Goal: Transaction & Acquisition: Purchase product/service

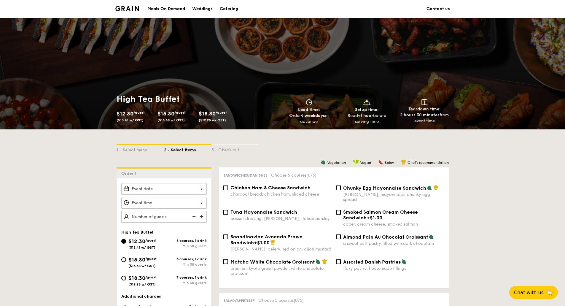
click at [235, 7] on div "Catering" at bounding box center [229, 9] width 18 height 18
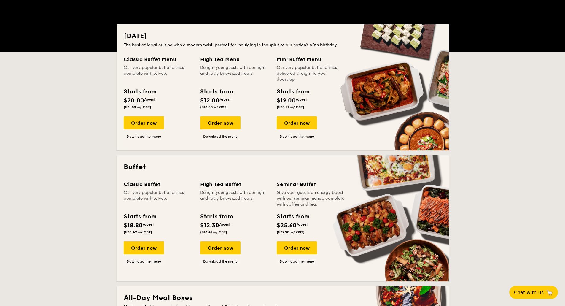
scroll to position [119, 0]
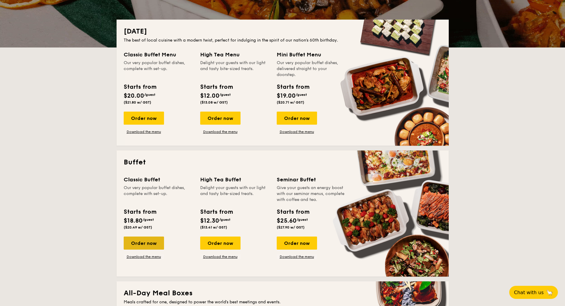
click at [145, 247] on div "Order now" at bounding box center [144, 242] width 40 height 13
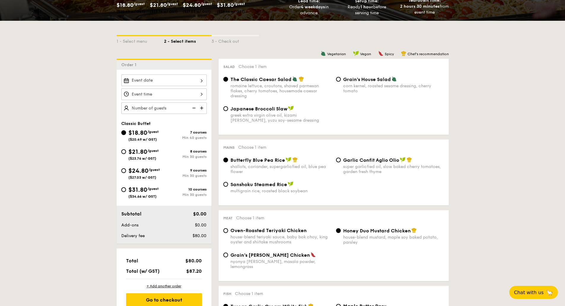
scroll to position [119, 0]
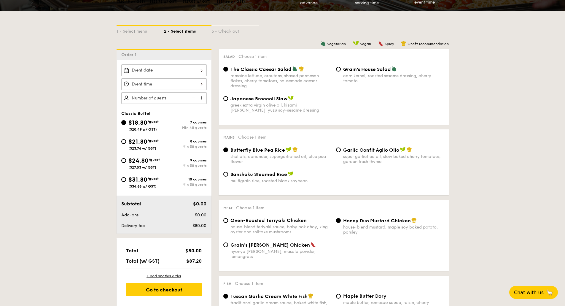
click at [201, 97] on img at bounding box center [202, 97] width 9 height 11
type input "40 guests"
click at [192, 99] on img at bounding box center [193, 97] width 9 height 11
click at [125, 141] on div "$21.80 /guest ($23.76 w/ GST)" at bounding box center [142, 143] width 43 height 13
click at [124, 141] on input "$21.80 /guest ($23.76 w/ GST) 8 courses Min 30 guests" at bounding box center [123, 141] width 5 height 5
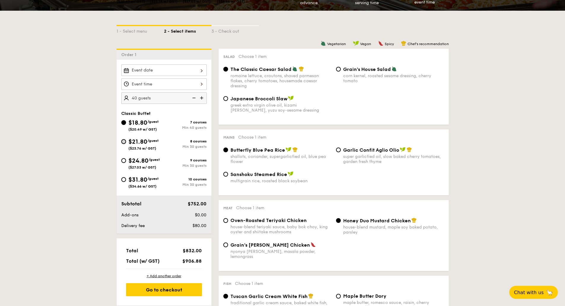
radio input "true"
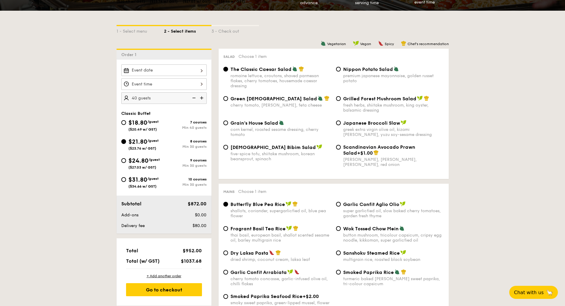
click at [194, 98] on img at bounding box center [193, 97] width 9 height 11
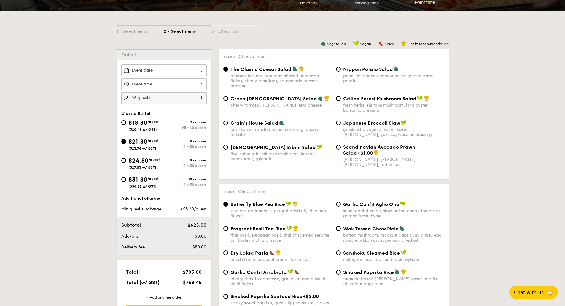
click at [194, 98] on img at bounding box center [193, 97] width 9 height 11
type input "20 guests"
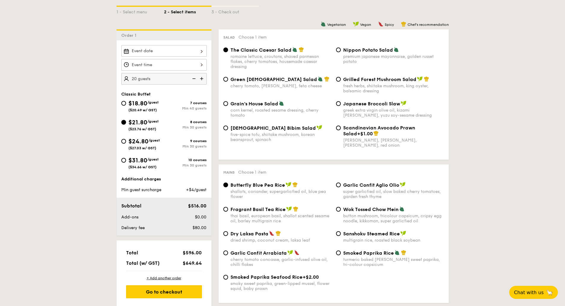
scroll to position [148, 0]
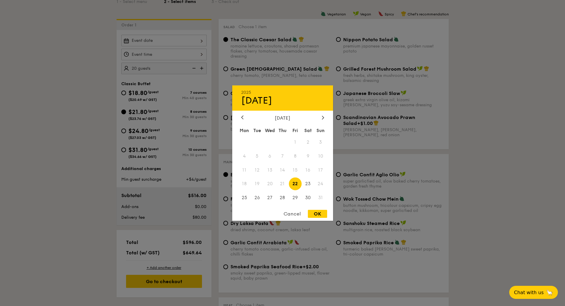
click at [185, 36] on div "2025 Aug [DATE] Tue Wed Thu Fri Sat Sun 1 2 3 4 5 6 7 8 9 10 11 12 13 14 15 16 …" at bounding box center [163, 41] width 85 height 12
click at [282, 196] on span "28" at bounding box center [282, 197] width 13 height 13
drag, startPoint x: 315, startPoint y: 213, endPoint x: 212, endPoint y: 150, distance: 120.0
click at [313, 211] on div "OK" at bounding box center [317, 214] width 19 height 8
type input "[DATE]"
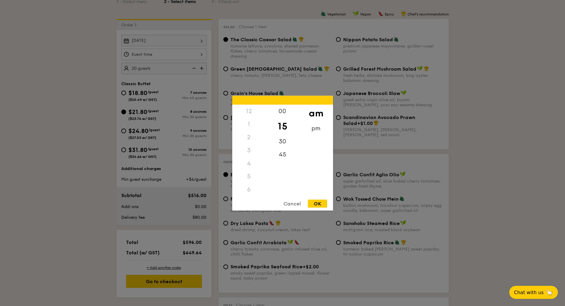
scroll to position [70, 0]
click at [146, 57] on div "12 1 2 3 4 5 6 7 8 9 10 11 00 15 30 45 am pm Cancel OK" at bounding box center [163, 55] width 85 height 12
click at [250, 111] on div "12" at bounding box center [249, 110] width 34 height 13
click at [316, 127] on div "pm" at bounding box center [316, 130] width 34 height 17
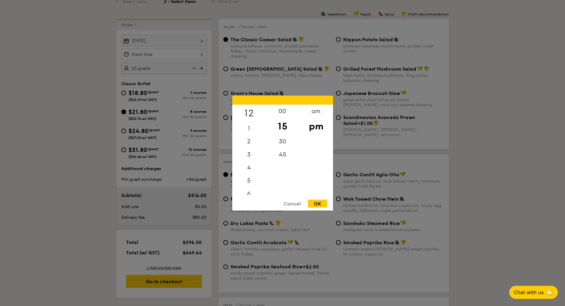
click at [249, 110] on div "12" at bounding box center [249, 112] width 34 height 17
click at [283, 139] on div "30" at bounding box center [283, 143] width 34 height 17
drag, startPoint x: 322, startPoint y: 201, endPoint x: 233, endPoint y: 174, distance: 93.1
click at [321, 201] on div "OK" at bounding box center [317, 203] width 19 height 8
type input "12:30PM"
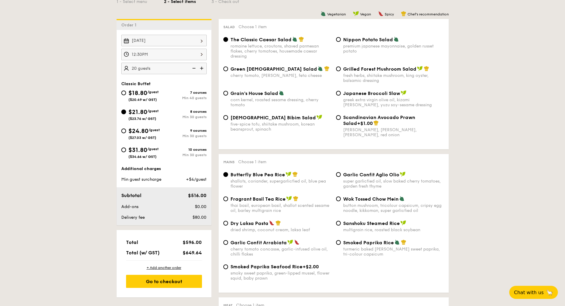
click at [338, 38] on input "Nippon Potato Salad premium japanese mayonnaise, golden russet potato" at bounding box center [338, 39] width 5 height 5
radio input "true"
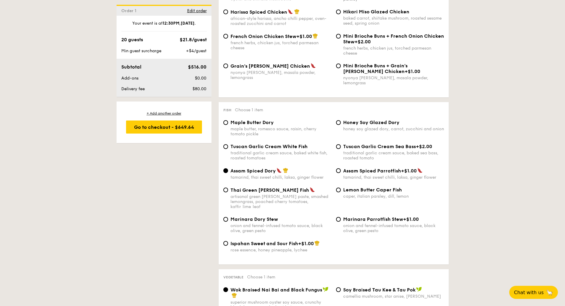
scroll to position [504, 0]
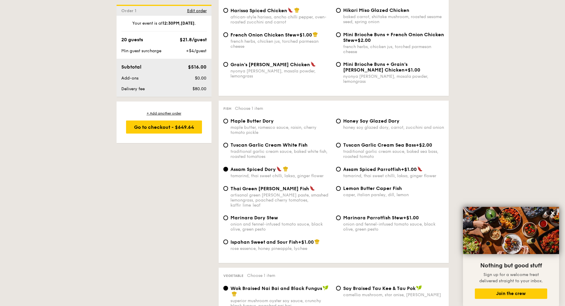
click at [261, 142] on span "Tuscan Garlic Cream White Fish" at bounding box center [268, 145] width 77 height 6
click at [228, 143] on input "Tuscan Garlic Cream White Fish traditional garlic cream sauce, baked white fish…" at bounding box center [225, 145] width 5 height 5
radio input "true"
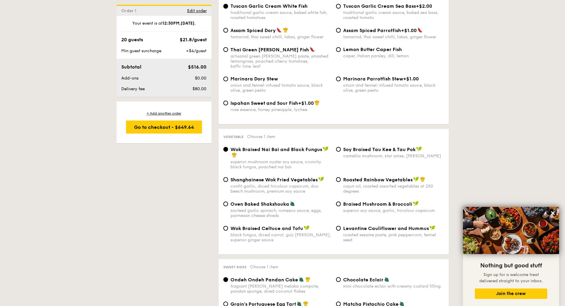
scroll to position [653, 0]
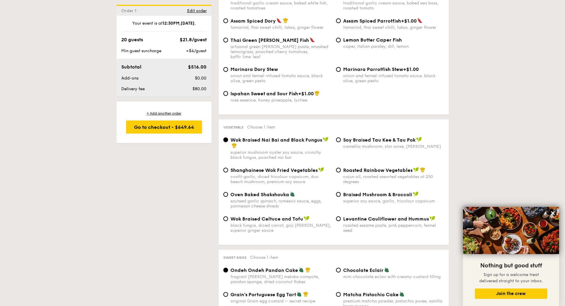
click at [386, 174] on div "cajun oil, roasted assorted vegetables at 250 degrees" at bounding box center [393, 179] width 101 height 10
click at [341, 168] on input "Roasted Rainbow Vegetables cajun oil, roasted assorted vegetables at 250 degrees" at bounding box center [338, 170] width 5 height 5
radio input "true"
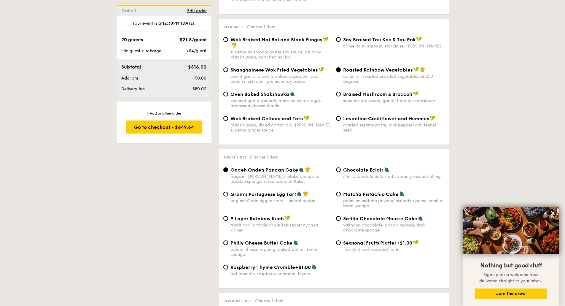
scroll to position [771, 0]
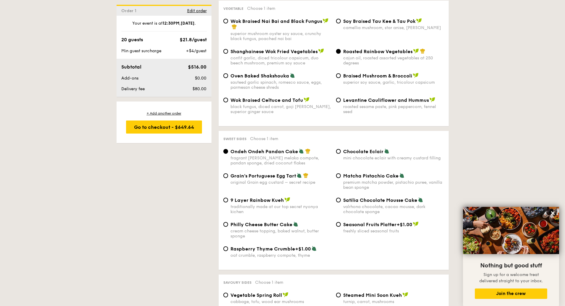
click at [358, 149] on span "Chocolate Eclair" at bounding box center [363, 152] width 40 height 6
click at [341, 149] on input "Chocolate Eclair mini chocolate eclair with creamy custard filling" at bounding box center [338, 151] width 5 height 5
radio input "true"
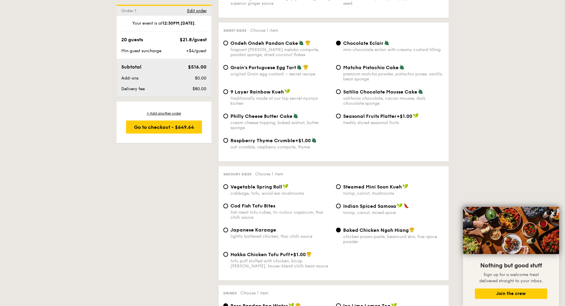
scroll to position [890, 0]
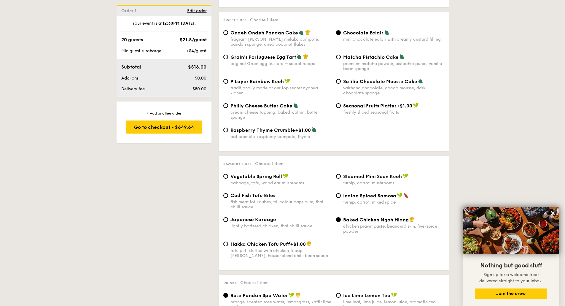
click at [258, 193] on span "Cod Fish Tofu Bites" at bounding box center [252, 196] width 45 height 6
click at [228, 193] on input "Cod Fish Tofu Bites fish meat tofu cubes, tri-colour capsicum, thai chilli sauce" at bounding box center [225, 195] width 5 height 5
radio input "true"
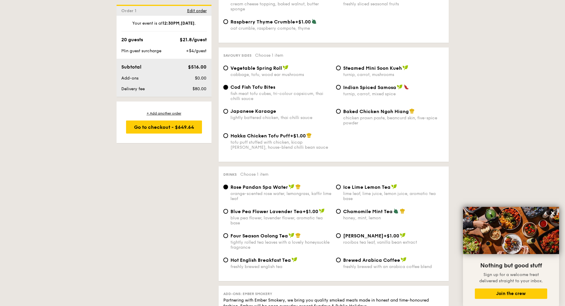
scroll to position [1009, 0]
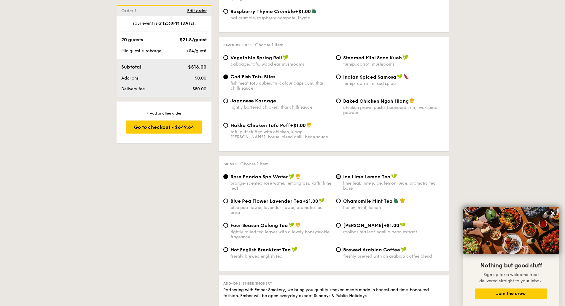
click at [338, 174] on input "Ice Lime Lemon Tea lime leaf, lime juice, lemon juice, aromatic tea base" at bounding box center [338, 176] width 5 height 5
radio input "true"
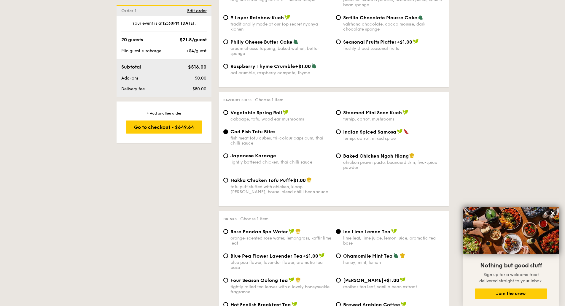
scroll to position [830, 0]
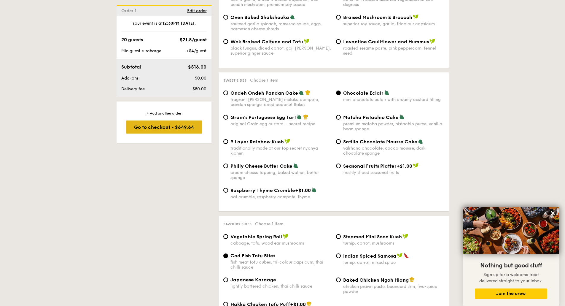
click at [158, 129] on div "Go to checkout - $649.64" at bounding box center [164, 126] width 76 height 13
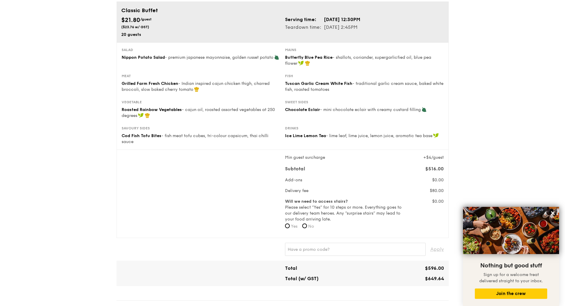
scroll to position [59, 0]
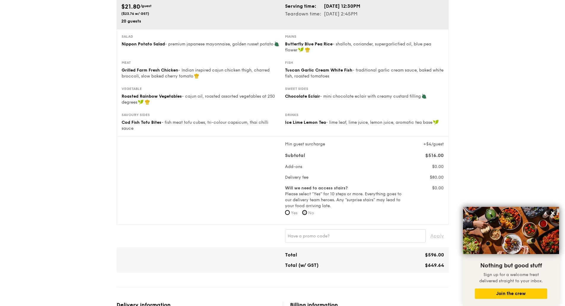
click at [306, 212] on input "No" at bounding box center [304, 212] width 5 height 5
radio input "true"
click at [220, 214] on div "Min guest surcharge +$4/guest Subtotal $516.00 Add-ons $0.00 Delivery fee $80.0…" at bounding box center [282, 180] width 327 height 78
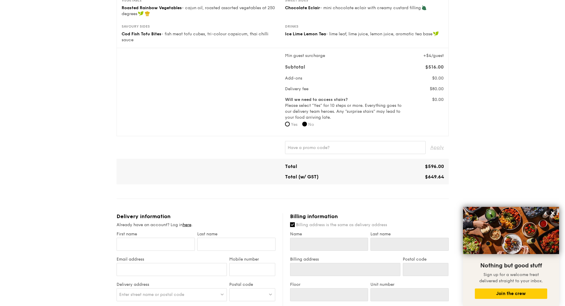
scroll to position [178, 0]
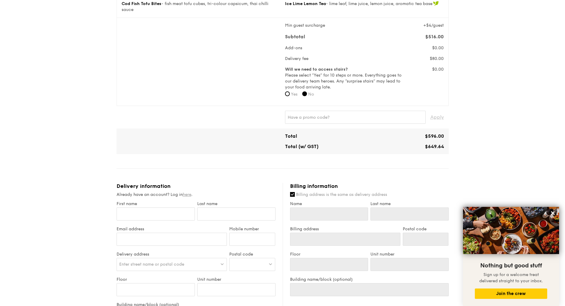
click at [186, 193] on link "here" at bounding box center [187, 194] width 9 height 5
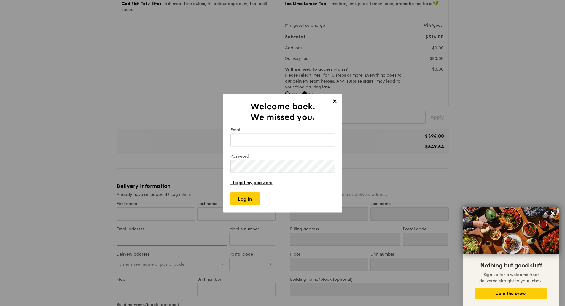
type input "[PERSON_NAME][EMAIL_ADDRESS][PERSON_NAME][DOMAIN_NAME]"
click at [245, 140] on input "Email" at bounding box center [282, 139] width 104 height 13
type input "[PERSON_NAME][EMAIL_ADDRESS][PERSON_NAME][DOMAIN_NAME]"
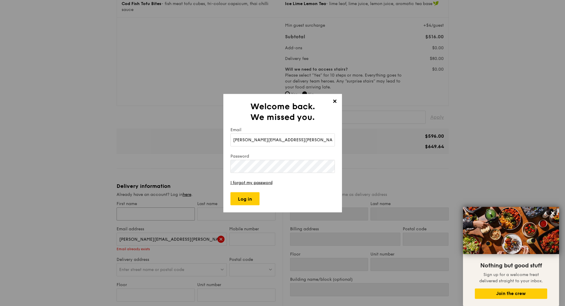
type input "[PERSON_NAME]"
type input "Tan"
type input "[PERSON_NAME]"
type input "Tan"
click at [243, 201] on input "Log in" at bounding box center [244, 198] width 29 height 13
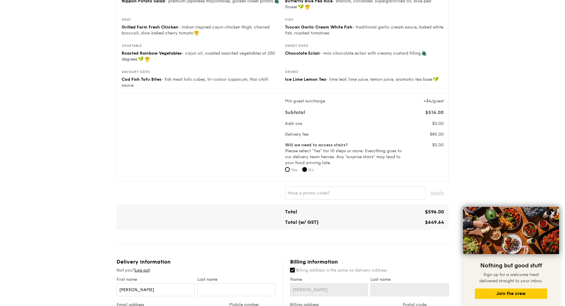
type input "[STREET_ADDRESS][PERSON_NAME]"
type input "534118"
type input "06"
type input "02"
type input "Luxasia Building"
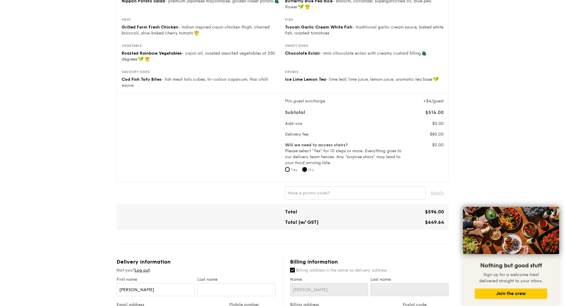
type input "[STREET_ADDRESS][PERSON_NAME]"
type input "534118"
type input "06"
type input "02"
type input "Luxasia Building"
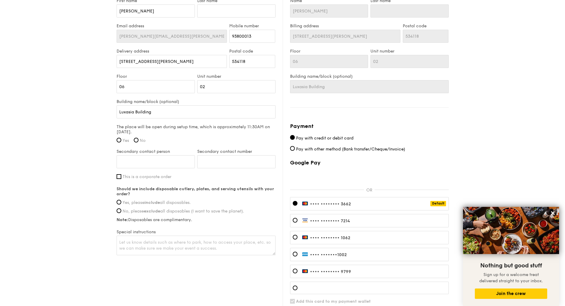
scroll to position [386, 0]
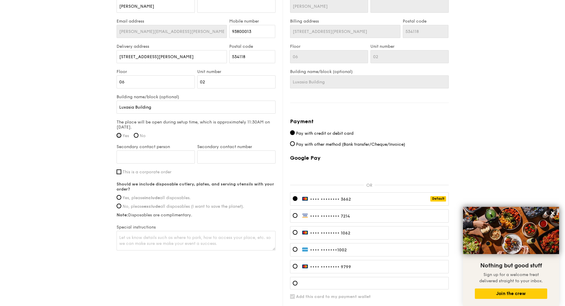
click at [117, 136] on input "Yes" at bounding box center [119, 135] width 5 height 5
radio input "true"
click at [131, 155] on input "Secondary contact person" at bounding box center [156, 156] width 78 height 13
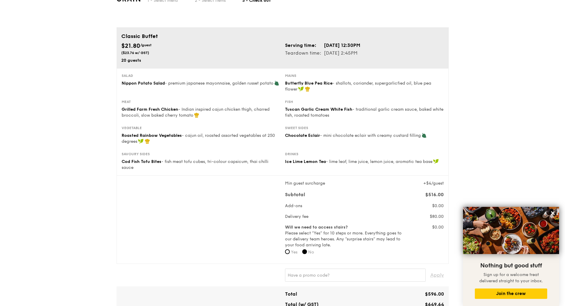
scroll to position [0, 0]
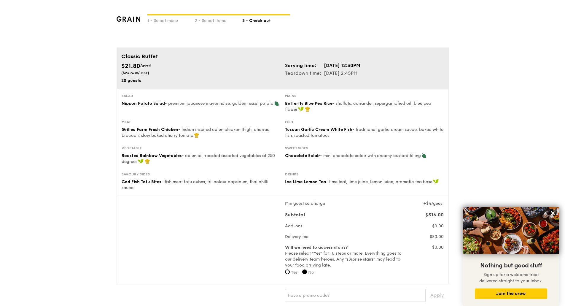
click at [131, 20] on img at bounding box center [129, 18] width 24 height 5
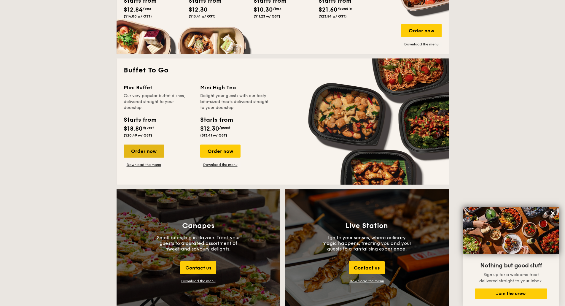
scroll to position [475, 0]
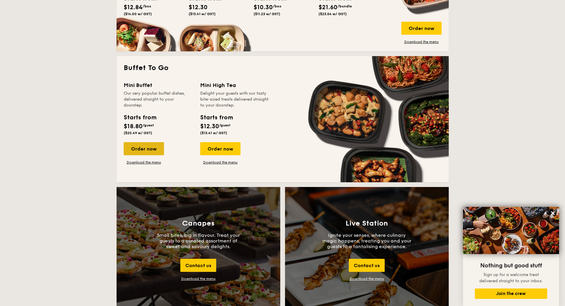
click at [143, 150] on div "Order now" at bounding box center [144, 148] width 40 height 13
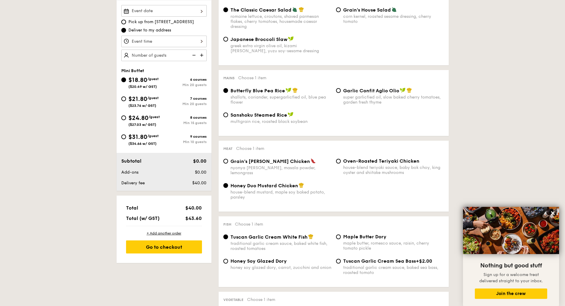
scroll to position [119, 0]
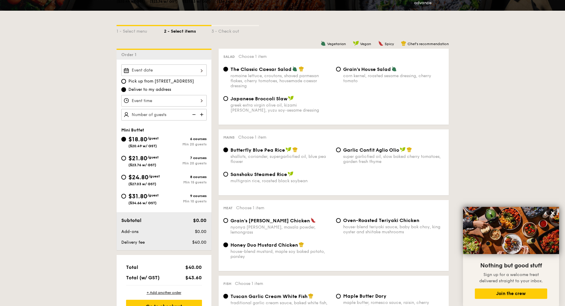
click at [201, 112] on img at bounding box center [202, 114] width 9 height 11
type input "20 guests"
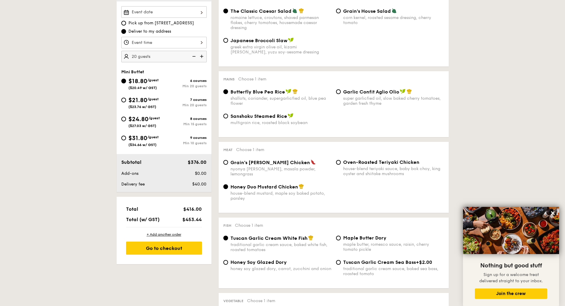
scroll to position [178, 0]
